Goal: Check status: Check status

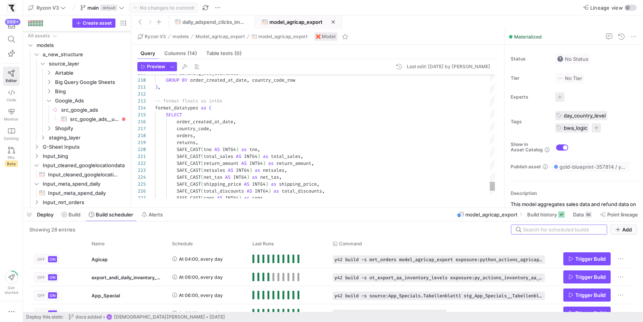
scroll to position [69, 0]
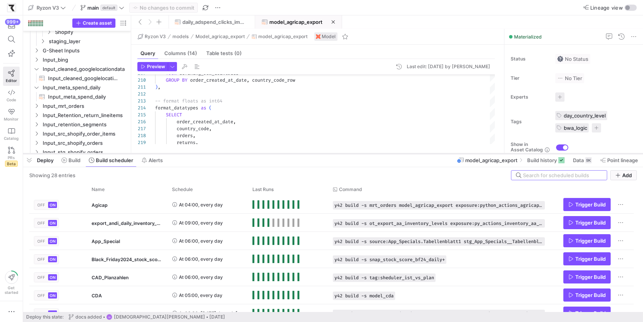
drag, startPoint x: 334, startPoint y: 207, endPoint x: 339, endPoint y: 155, distance: 53.0
click at [339, 153] on div at bounding box center [333, 153] width 620 height 3
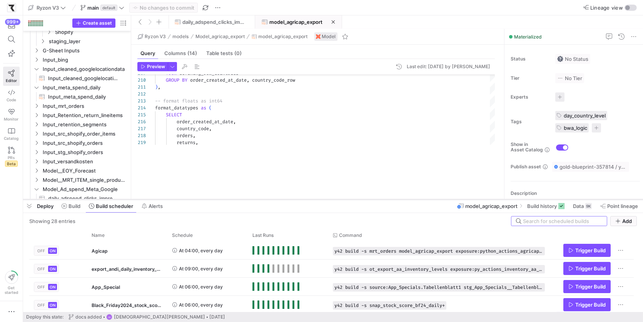
drag, startPoint x: 247, startPoint y: 153, endPoint x: 255, endPoint y: 199, distance: 46.6
click at [255, 199] on div at bounding box center [333, 199] width 620 height 3
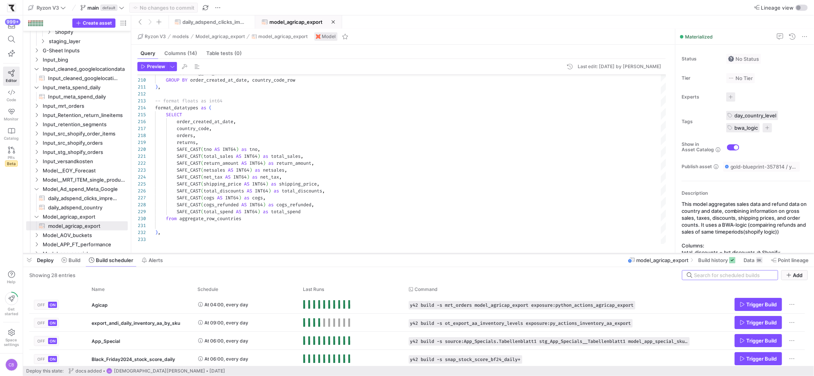
drag, startPoint x: 461, startPoint y: 254, endPoint x: 476, endPoint y: 145, distance: 109.6
click at [475, 252] on div at bounding box center [418, 253] width 791 height 3
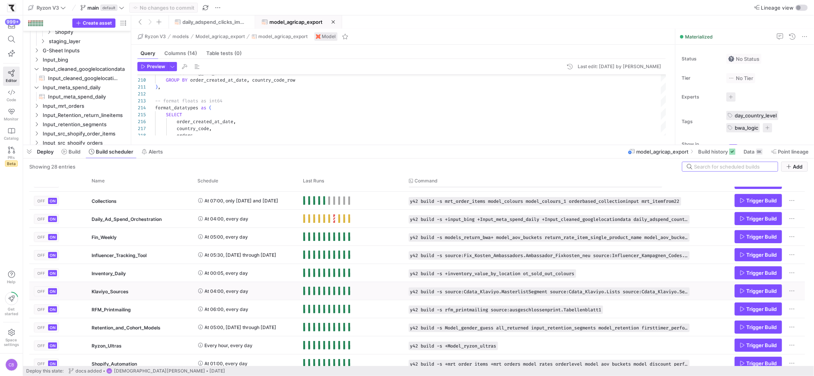
scroll to position [117, 0]
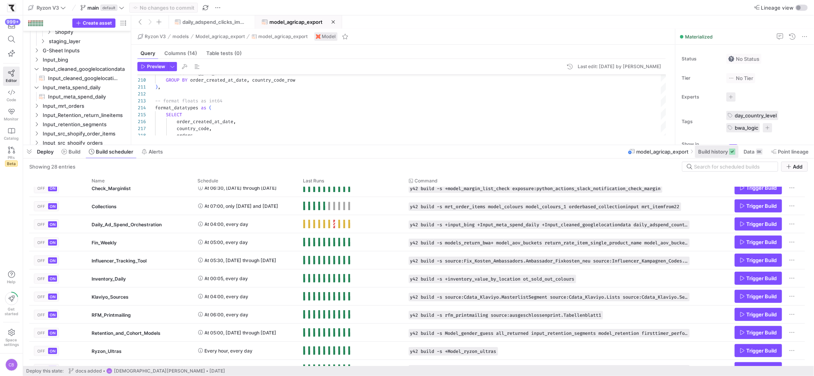
click at [643, 151] on span "Build history" at bounding box center [713, 152] width 30 height 6
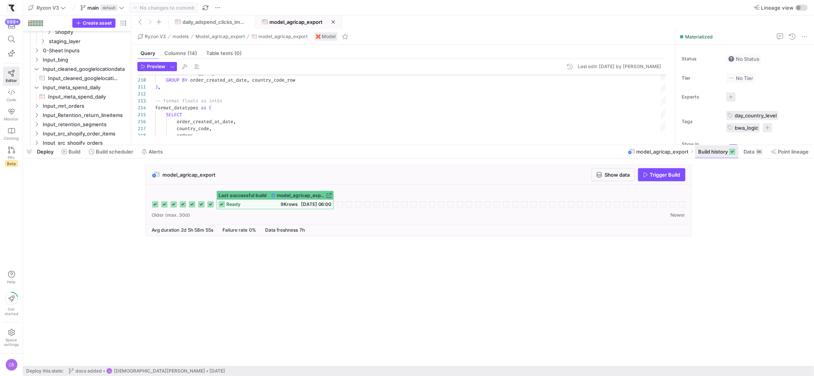
click at [643, 153] on span "Build history" at bounding box center [713, 152] width 30 height 6
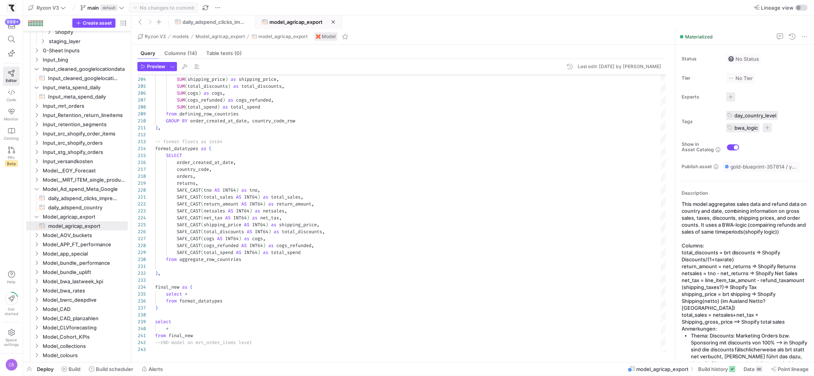
click at [334, 22] on span at bounding box center [333, 22] width 4 height 4
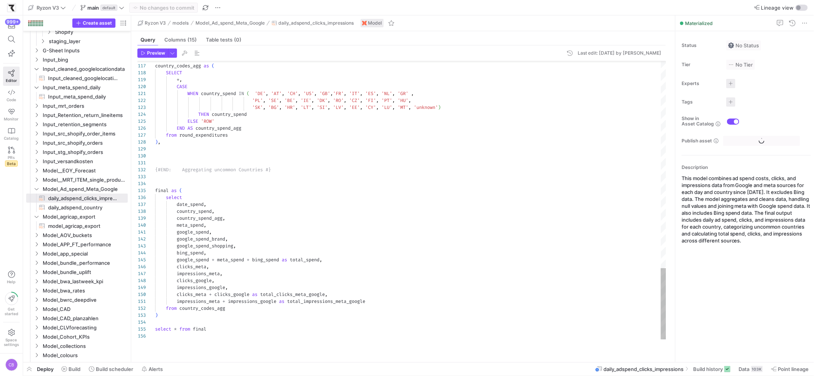
type textarea "WHEN country_spend IN ( 'DE', 'AT', 'CH', '[GEOGRAPHIC_DATA]', 'GB','FR', 'IT',…"
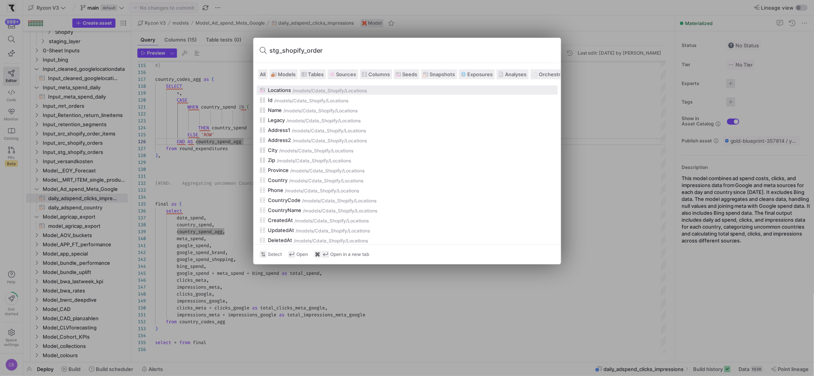
click at [329, 49] on input "stg_shopify_order" at bounding box center [412, 50] width 285 height 12
type input "stg_shopify_order"
click at [285, 72] on span "Models" at bounding box center [287, 74] width 18 height 6
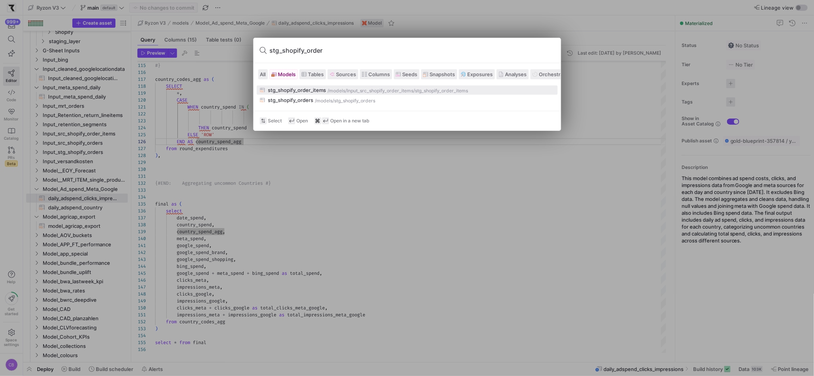
click at [311, 91] on div "stg_shopify_order_items" at bounding box center [297, 90] width 58 height 6
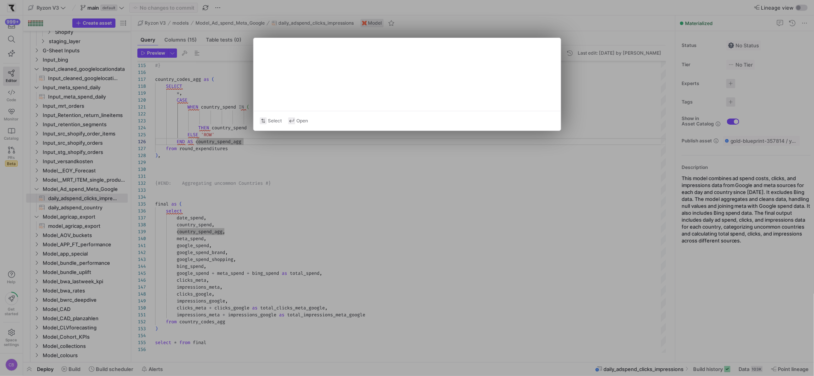
type textarea "{{ config(materialized='table') }} with src_shopify_orders as ( select * from {…"
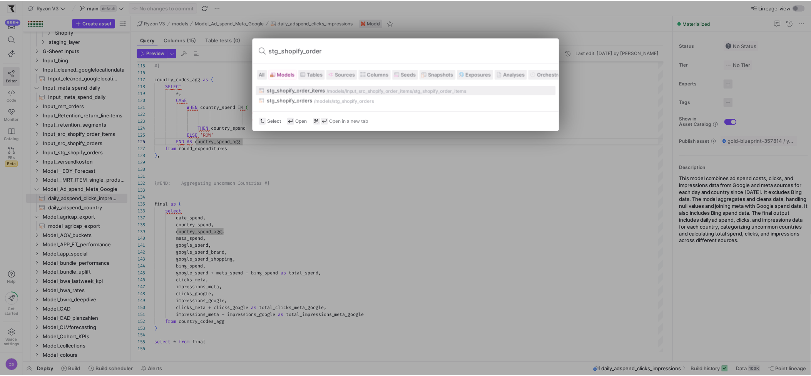
scroll to position [69, 0]
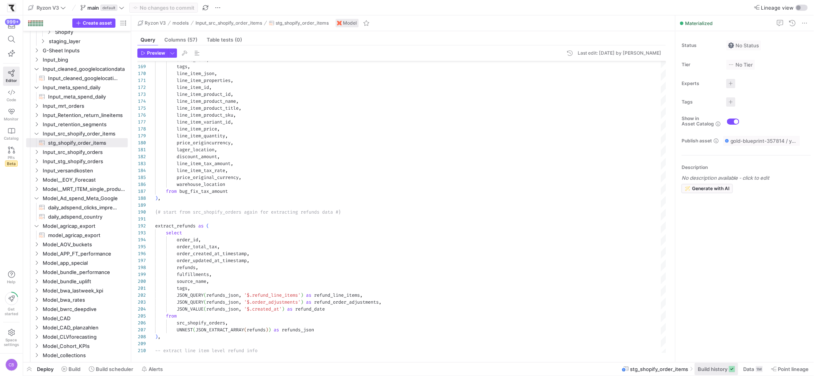
click at [643, 321] on span at bounding box center [716, 369] width 43 height 12
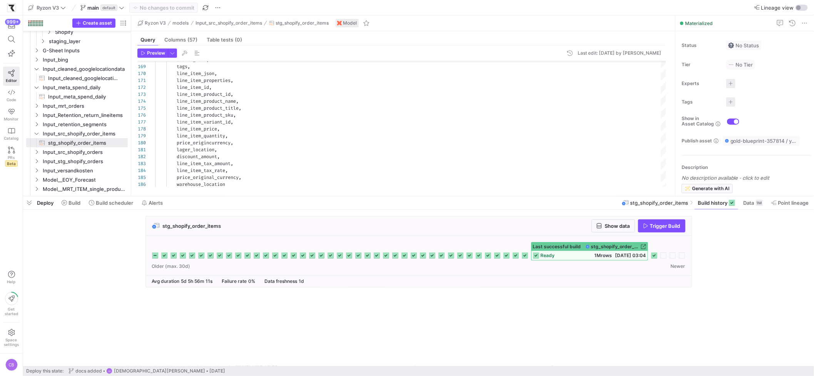
drag, startPoint x: 593, startPoint y: 236, endPoint x: 591, endPoint y: 185, distance: 51.2
click at [590, 195] on div at bounding box center [418, 196] width 791 height 3
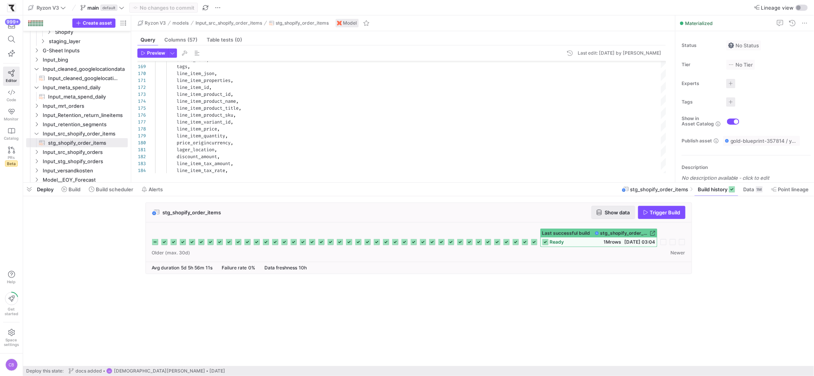
click at [619, 209] on span "Show data" at bounding box center [617, 212] width 25 height 6
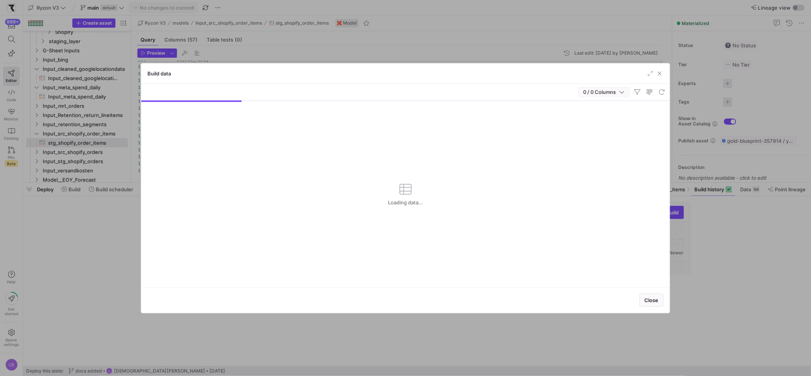
click at [620, 94] on icon "button" at bounding box center [621, 91] width 5 height 5
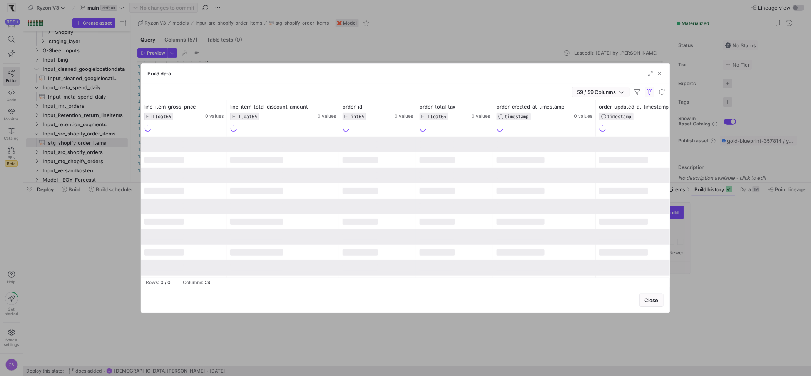
click at [620, 94] on icon "button" at bounding box center [621, 91] width 5 height 5
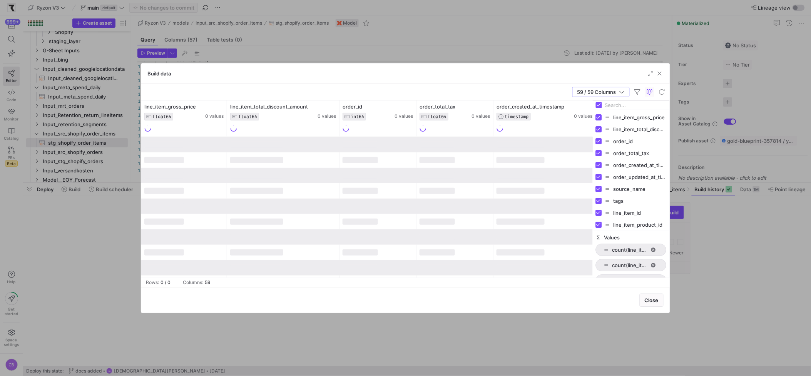
click at [619, 107] on input "Filter Columns Input" at bounding box center [636, 104] width 62 height 15
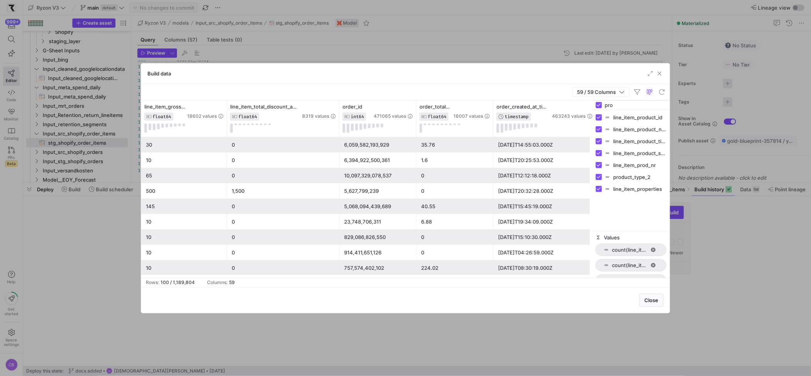
type input "pro"
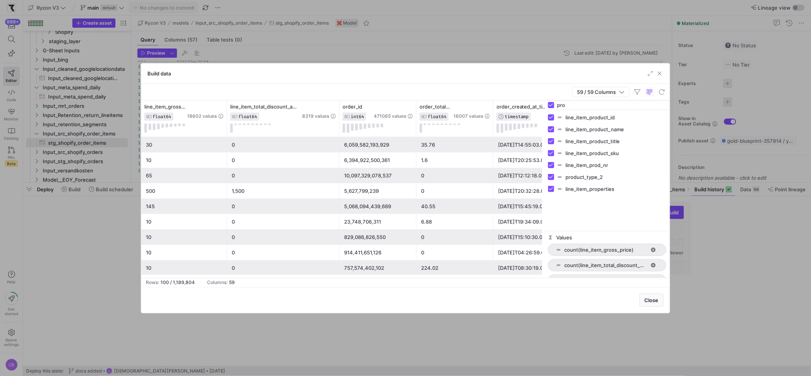
drag, startPoint x: 593, startPoint y: 135, endPoint x: 545, endPoint y: 139, distance: 47.9
click at [545, 139] on div at bounding box center [545, 188] width 2 height 177
click at [531, 73] on div "Build data" at bounding box center [405, 74] width 528 height 20
click at [504, 185] on div "[DATE]T20:32:28.000Z" at bounding box center [545, 191] width 94 height 15
click at [600, 189] on span "line_item_properties" at bounding box center [616, 189] width 101 height 6
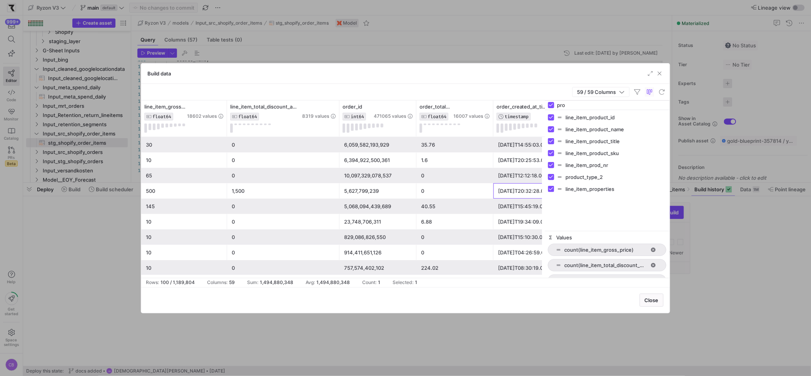
checkbox input "false"
click at [600, 190] on span "line_item_properties" at bounding box center [616, 189] width 101 height 6
checkbox input "true"
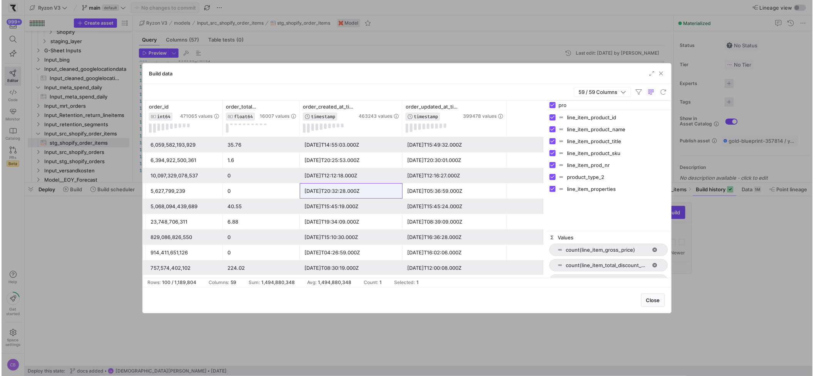
scroll to position [0, 234]
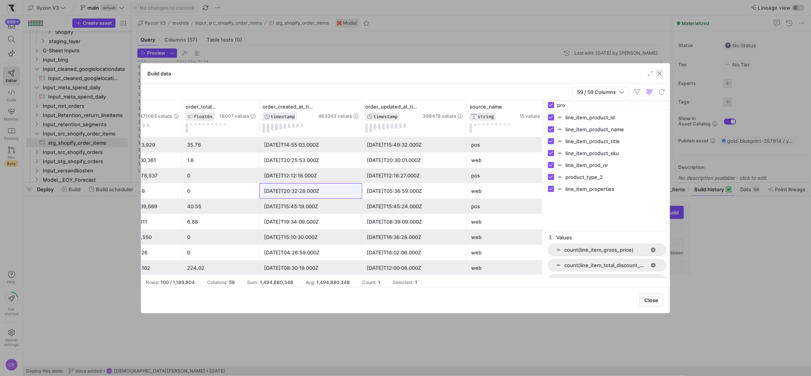
click at [643, 72] on span "button" at bounding box center [660, 74] width 8 height 8
